Goal: Transaction & Acquisition: Download file/media

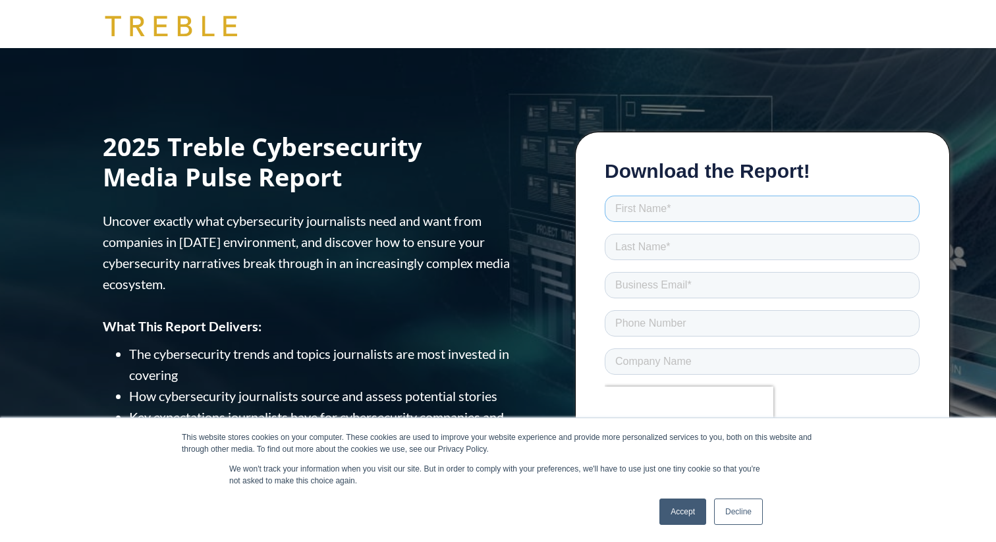
click at [624, 215] on input "text" at bounding box center [761, 209] width 315 height 26
type input "Ashleigh"
type input "[PERSON_NAME]"
type input "[EMAIL_ADDRESS][PERSON_NAME][DOMAIN_NAME]"
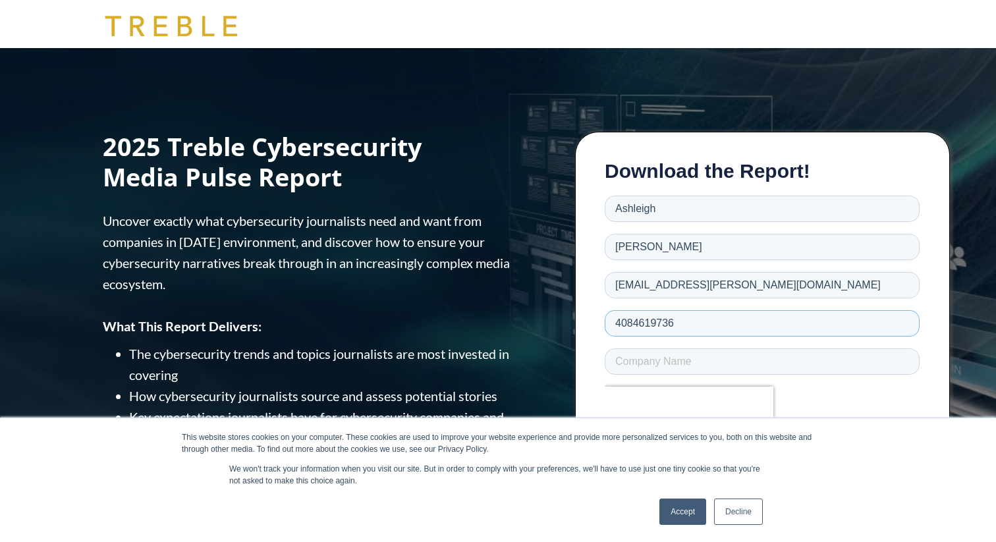
type input "4084619736"
type input "Orca Security"
click at [917, 190] on div at bounding box center [761, 187] width 315 height 11
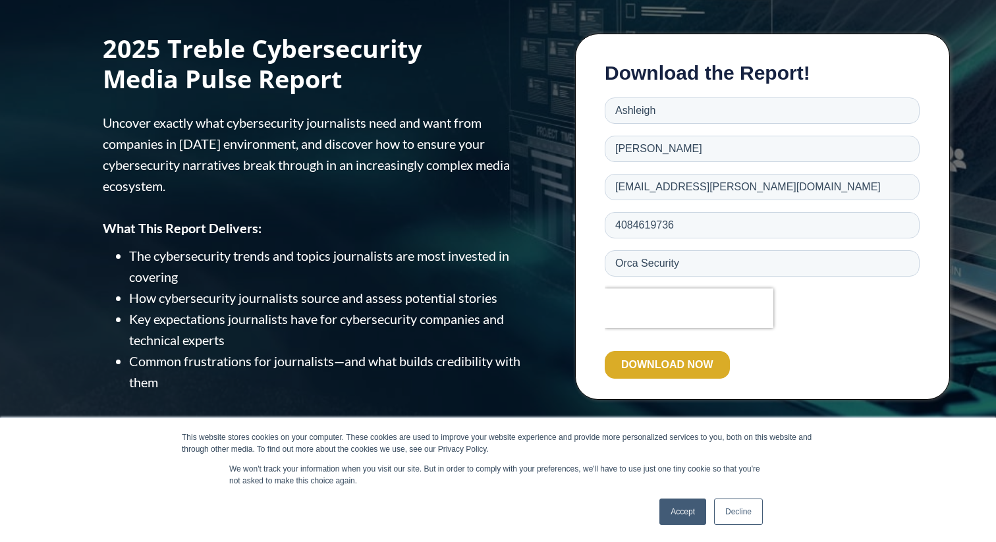
click at [693, 358] on input "DOWNLOAD NOW" at bounding box center [666, 365] width 125 height 28
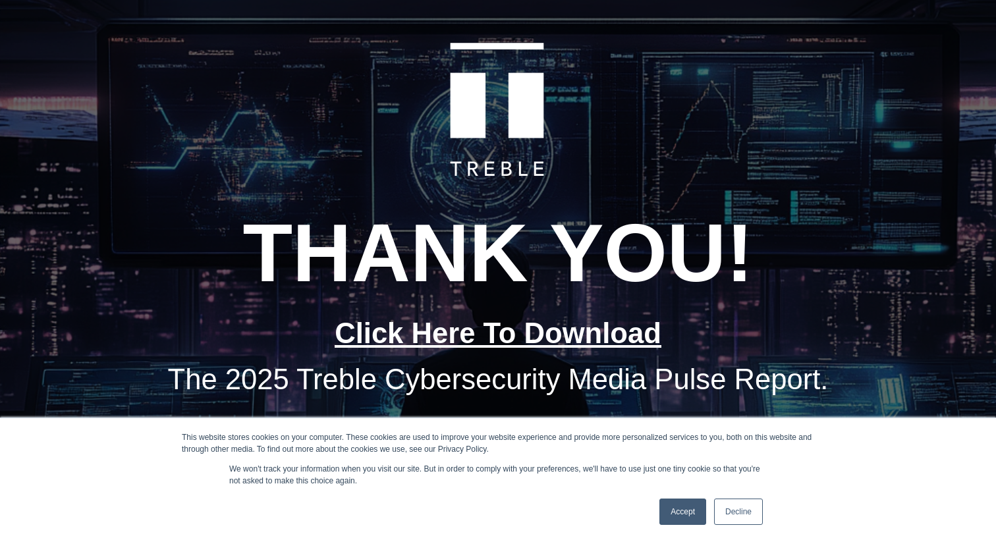
click at [586, 337] on link "Click Here To Download" at bounding box center [497, 333] width 327 height 32
